Goal: Transaction & Acquisition: Purchase product/service

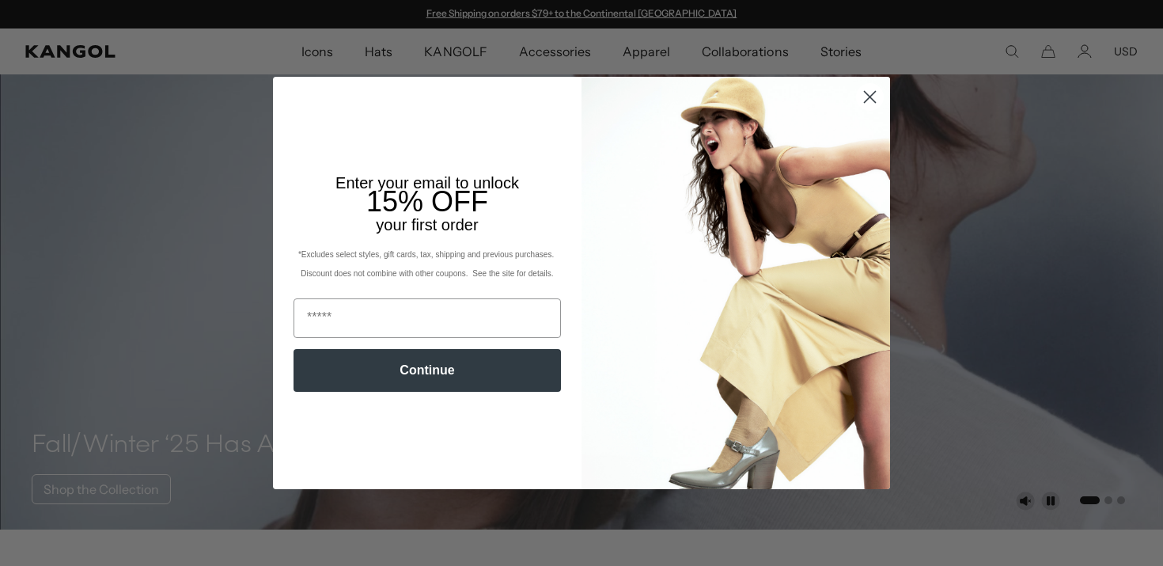
scroll to position [28, 0]
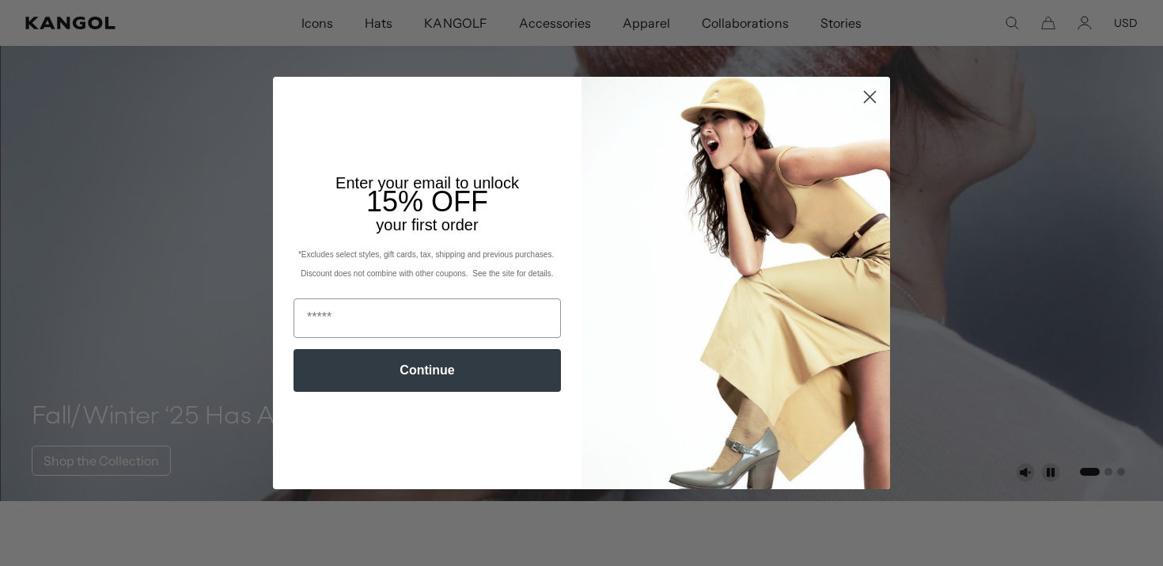
click at [846, 87] on img "POPUP Form" at bounding box center [735, 282] width 308 height 411
click at [861, 102] on circle "Close dialog" at bounding box center [870, 97] width 26 height 26
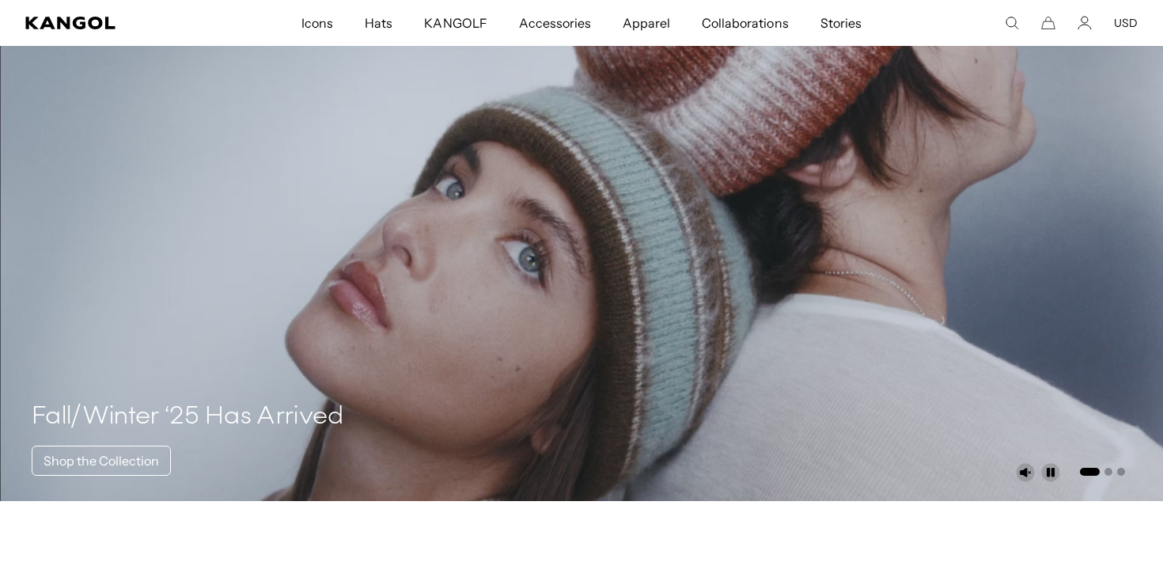
scroll to position [0, 326]
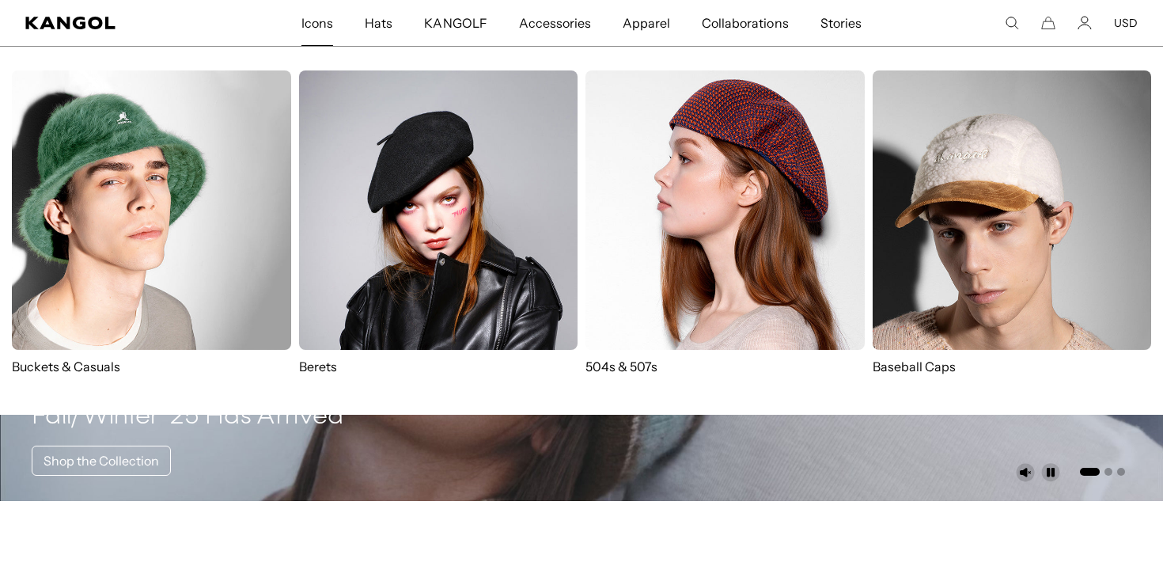
click at [327, 28] on span "Icons" at bounding box center [317, 23] width 32 height 46
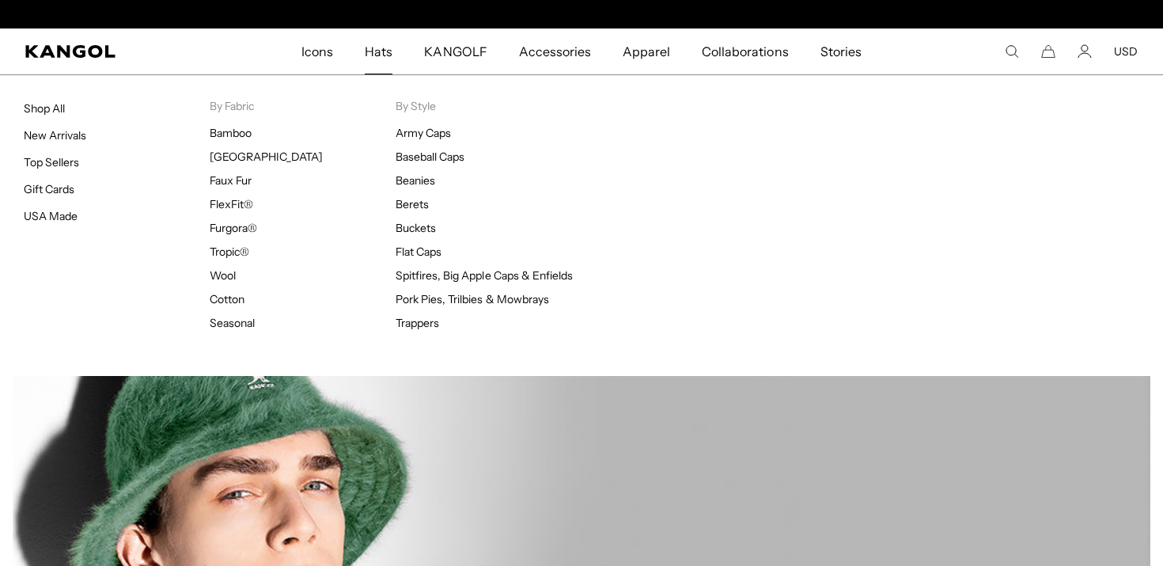
scroll to position [0, 326]
click at [66, 107] on li "Shop All" at bounding box center [117, 107] width 186 height 17
click at [51, 105] on link "Shop All" at bounding box center [44, 108] width 41 height 14
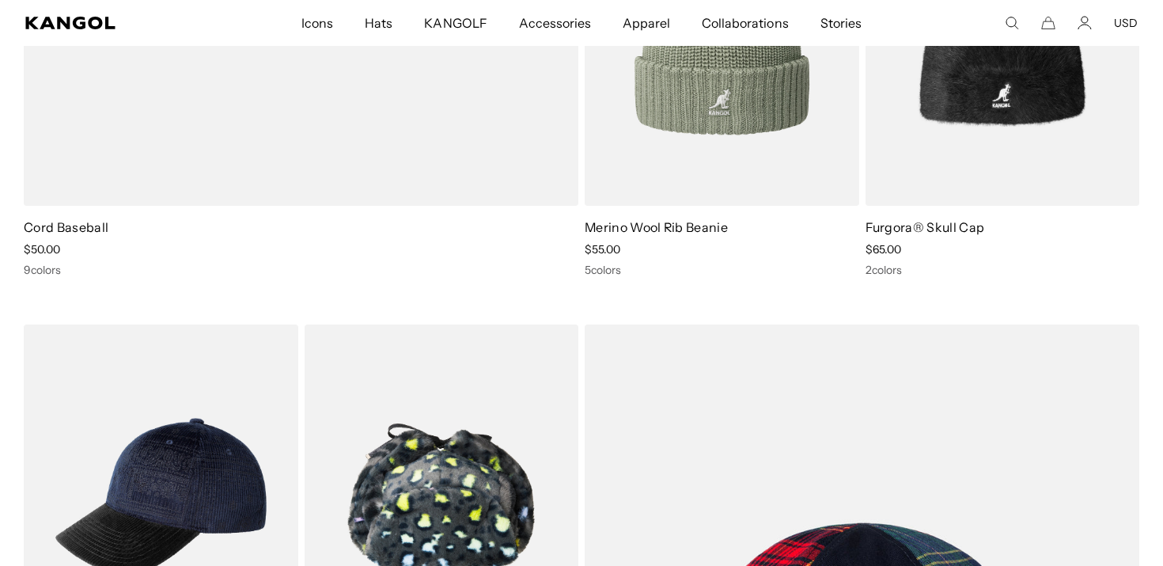
scroll to position [14457, 0]
